Goal: Information Seeking & Learning: Learn about a topic

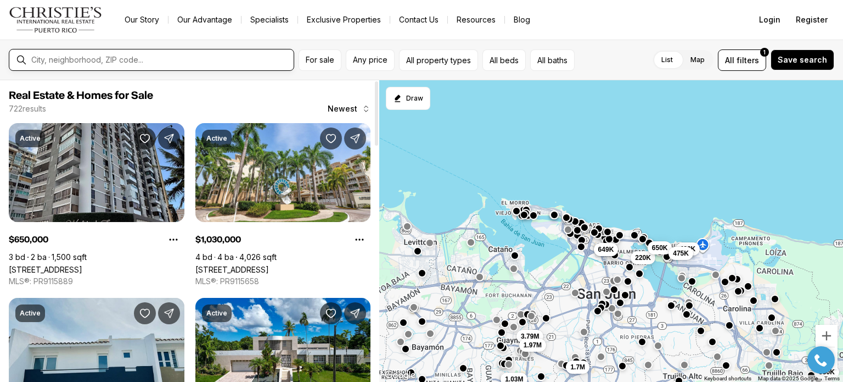
click at [191, 58] on input "text" at bounding box center [160, 60] width 258 height 10
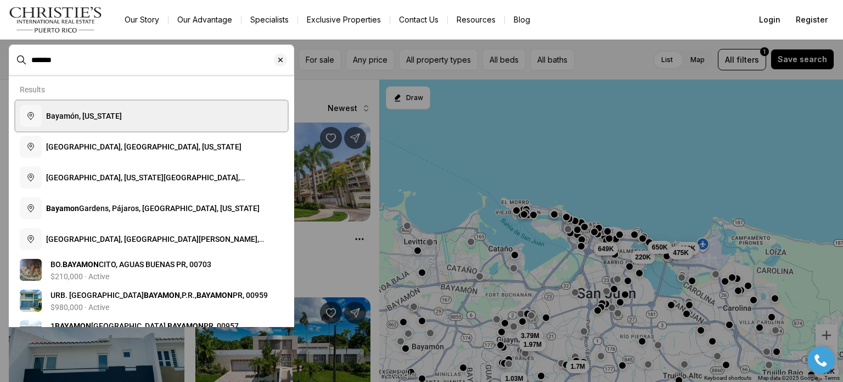
click at [133, 117] on button "Bayamón, [US_STATE]" at bounding box center [151, 115] width 272 height 31
type input "**********"
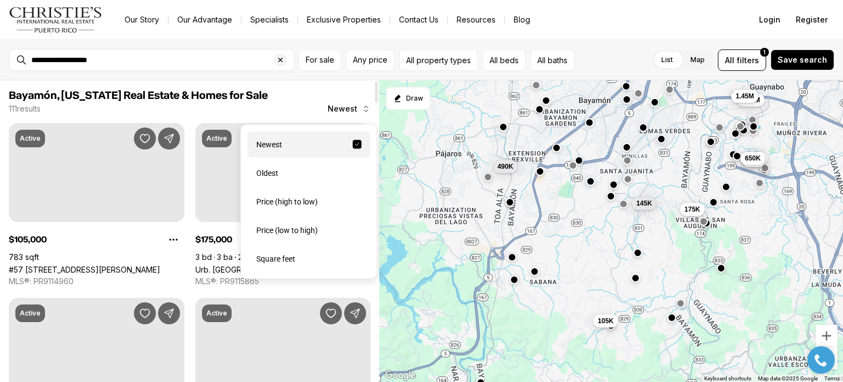
click at [354, 109] on span "Newest" at bounding box center [343, 108] width 30 height 9
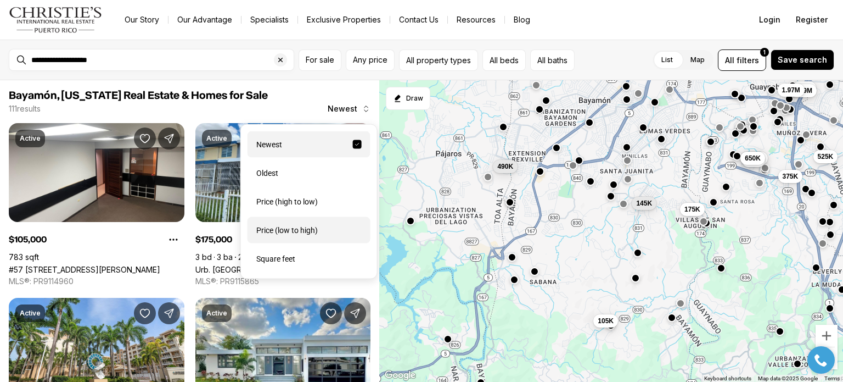
click at [305, 232] on div "Price (low to high)" at bounding box center [309, 230] width 123 height 26
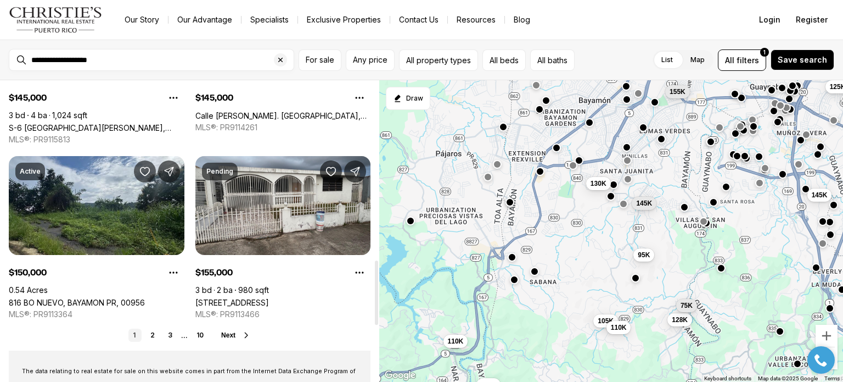
scroll to position [842, 0]
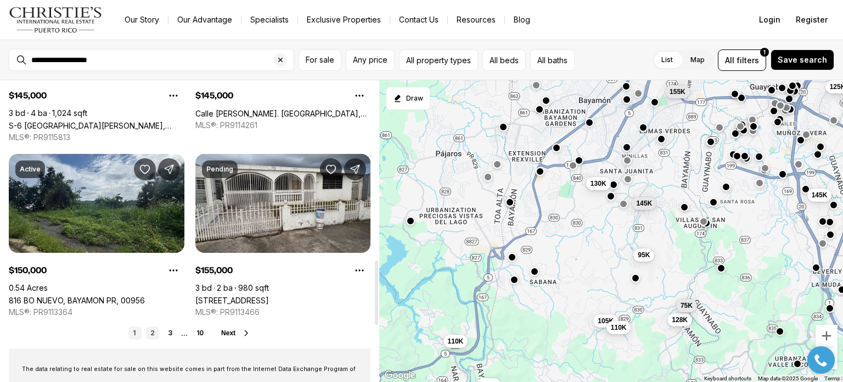
click at [154, 328] on link "2" at bounding box center [152, 332] width 13 height 13
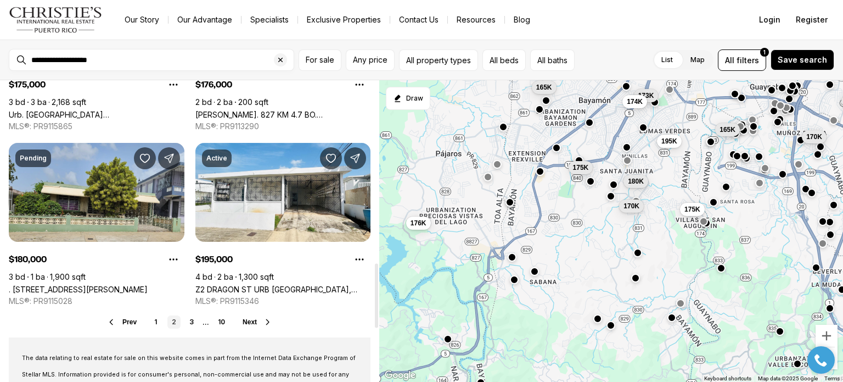
scroll to position [858, 0]
